Goal: Task Accomplishment & Management: Manage account settings

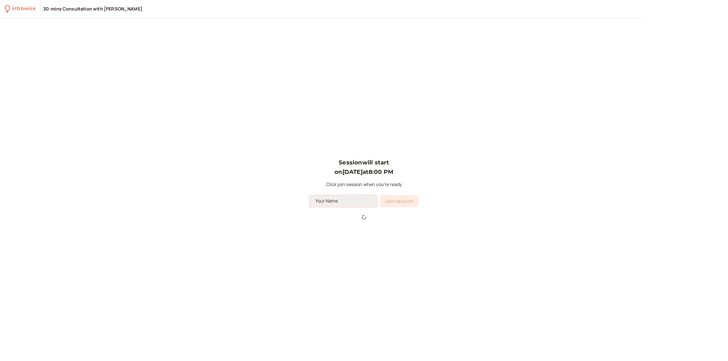
click at [347, 200] on input at bounding box center [343, 201] width 67 height 12
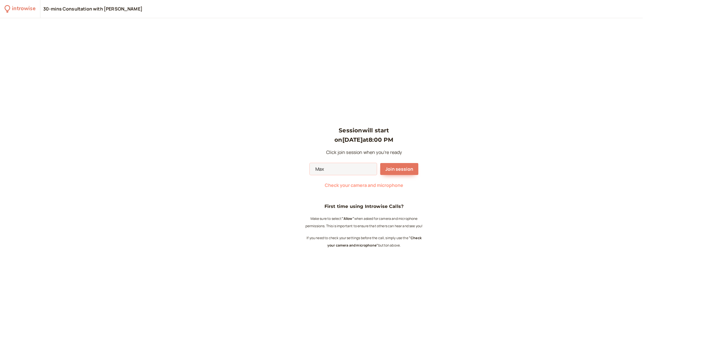
type input "Max"
click at [387, 186] on span "Check your camera and microphone" at bounding box center [364, 185] width 78 height 6
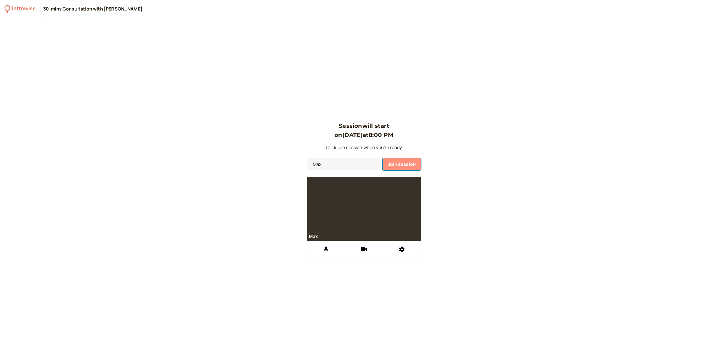
click at [406, 165] on span "Join session" at bounding box center [402, 164] width 28 height 6
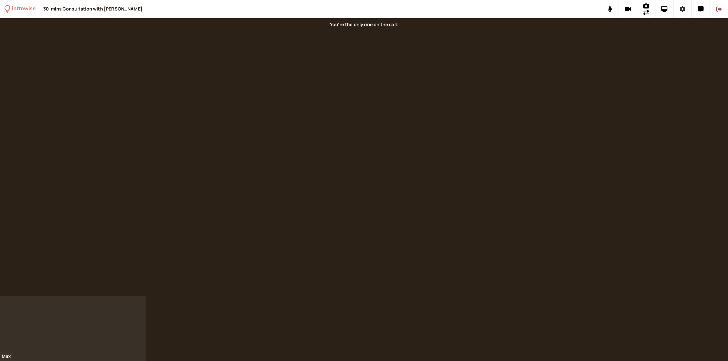
click at [682, 9] on icon at bounding box center [682, 9] width 6 height 6
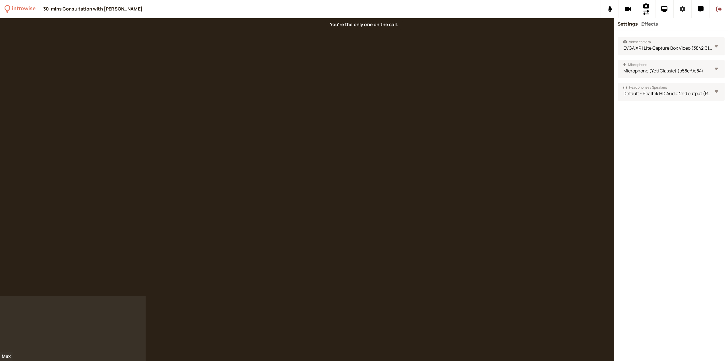
click at [682, 9] on icon at bounding box center [682, 9] width 6 height 6
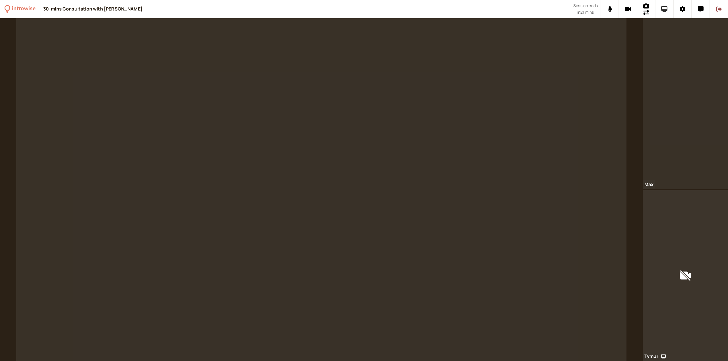
click at [665, 7] on icon at bounding box center [664, 9] width 7 height 6
click at [647, 7] on icon at bounding box center [646, 5] width 6 height 5
click at [700, 13] on button at bounding box center [700, 9] width 18 height 18
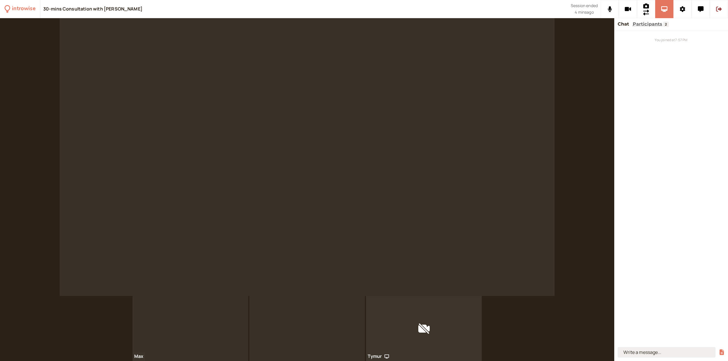
click at [641, 352] on input at bounding box center [666, 352] width 98 height 11
type input "[URL][DOMAIN_NAME]"
click at [719, 350] on button "submit" at bounding box center [722, 353] width 6 height 6
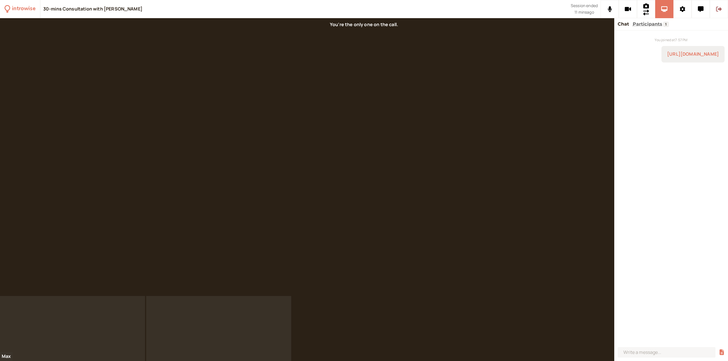
click at [717, 9] on icon at bounding box center [719, 9] width 6 height 6
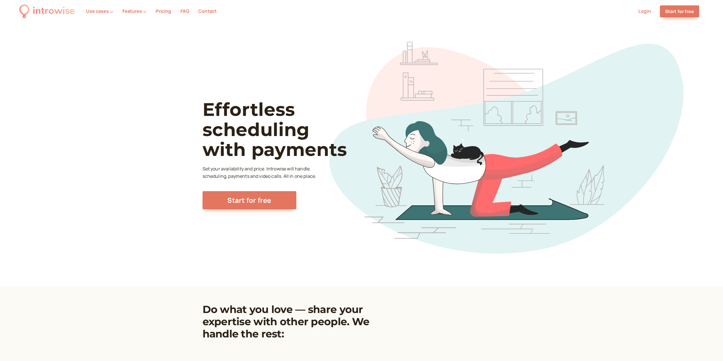
click at [647, 11] on link "Login" at bounding box center [645, 11] width 13 height 6
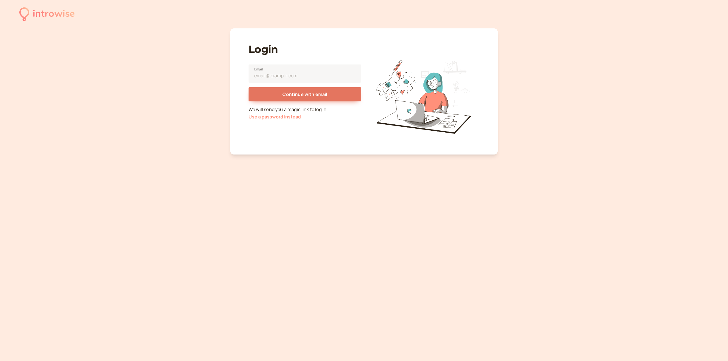
click at [288, 119] on button "Use a password instead" at bounding box center [274, 116] width 52 height 5
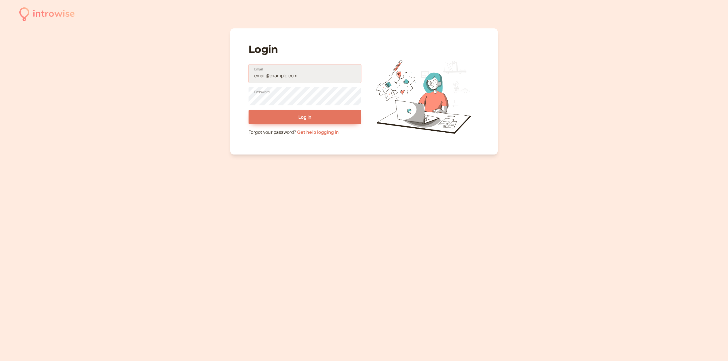
click at [296, 77] on input "Email" at bounding box center [304, 74] width 113 height 18
type input "maxvoltage.biz@gmail.com"
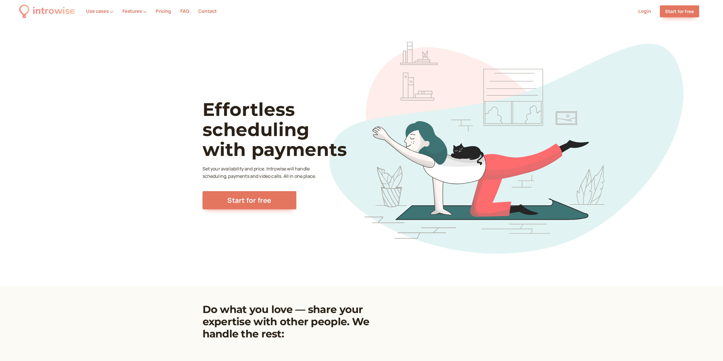
click at [646, 10] on link "Login" at bounding box center [645, 11] width 13 height 6
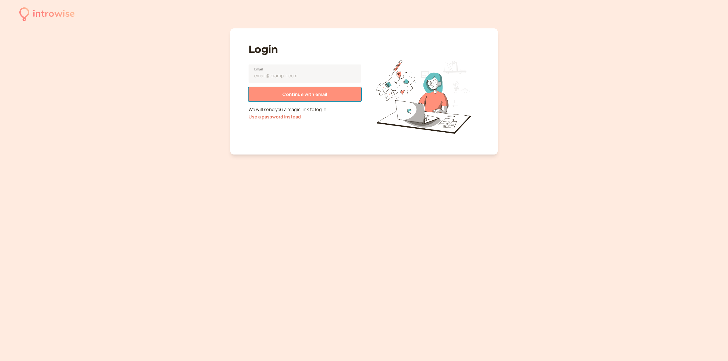
click at [308, 94] on span "Continue with email" at bounding box center [304, 94] width 45 height 6
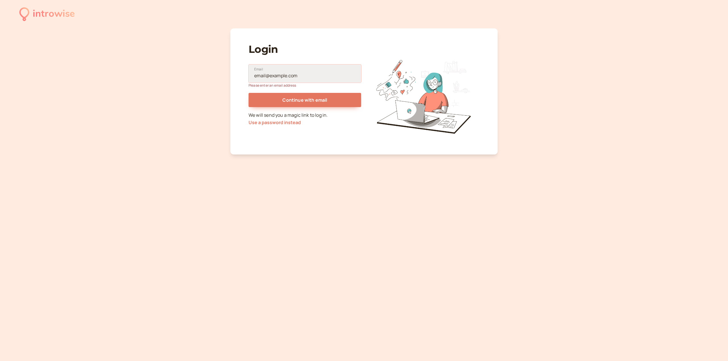
click at [280, 79] on input "Email" at bounding box center [304, 74] width 113 height 18
type input "maxvoltage.biz@gmail.com"
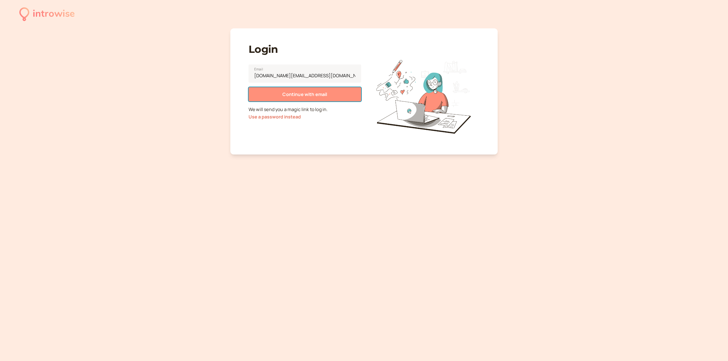
click at [310, 94] on span "Continue with email" at bounding box center [304, 94] width 45 height 6
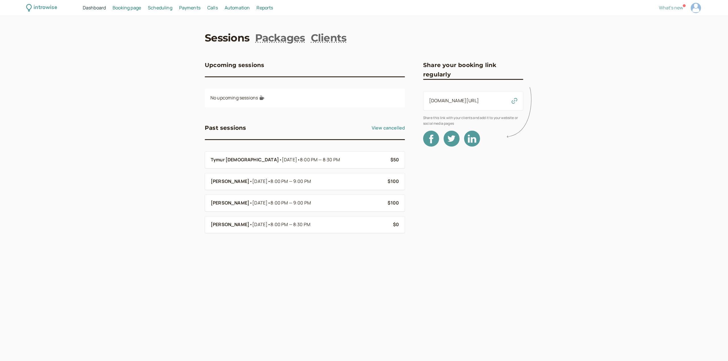
click at [195, 8] on span "Payments" at bounding box center [189, 8] width 21 height 6
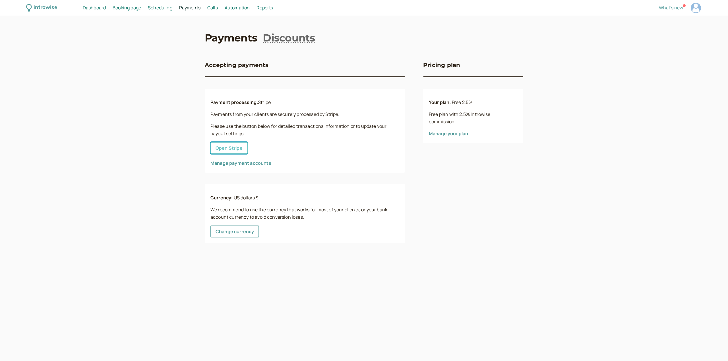
click at [239, 146] on button "Open Stripe" at bounding box center [228, 148] width 37 height 12
